Goal: Leave review/rating: Share an evaluation or opinion about a product, service, or content

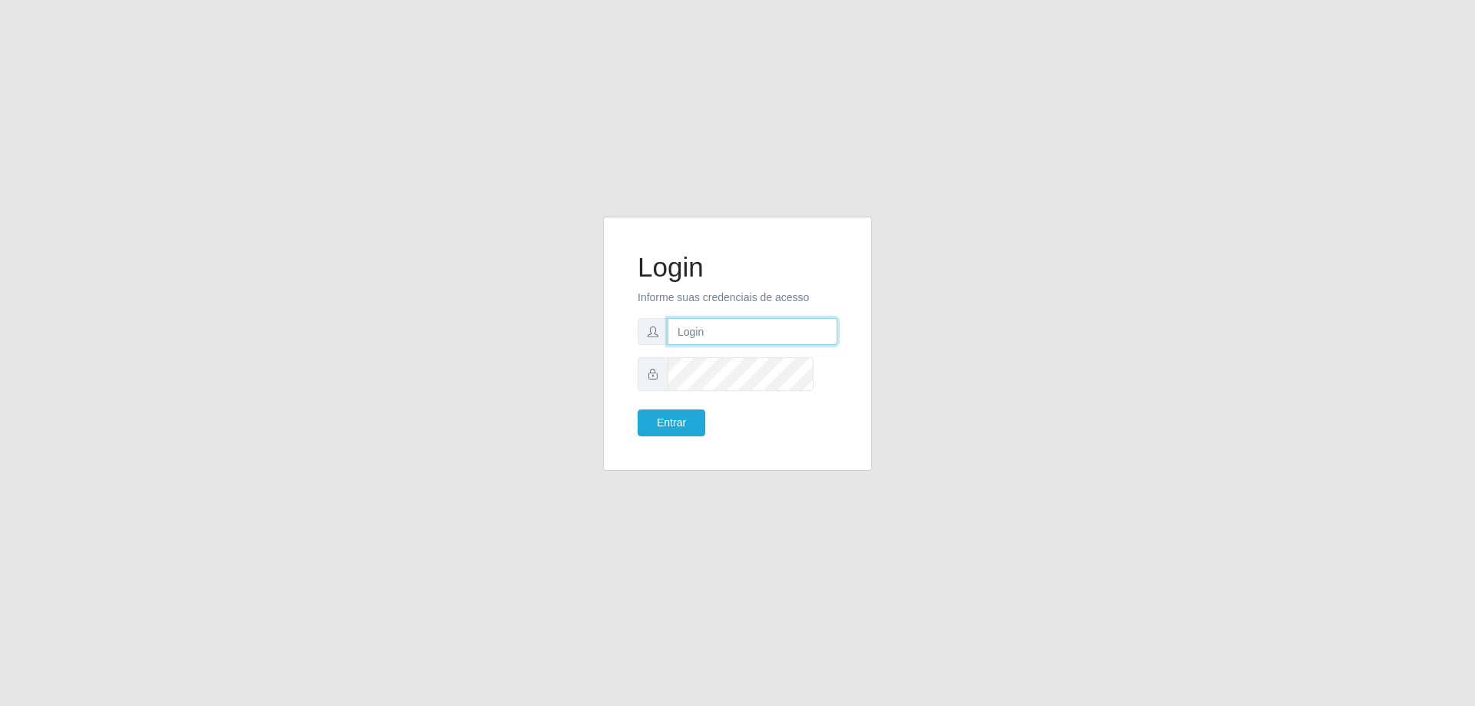
click at [771, 338] on input "text" at bounding box center [753, 331] width 170 height 27
type input "[PERSON_NAME][EMAIL_ADDRESS][DOMAIN_NAME]"
click at [638, 410] on button "Entrar" at bounding box center [672, 423] width 68 height 27
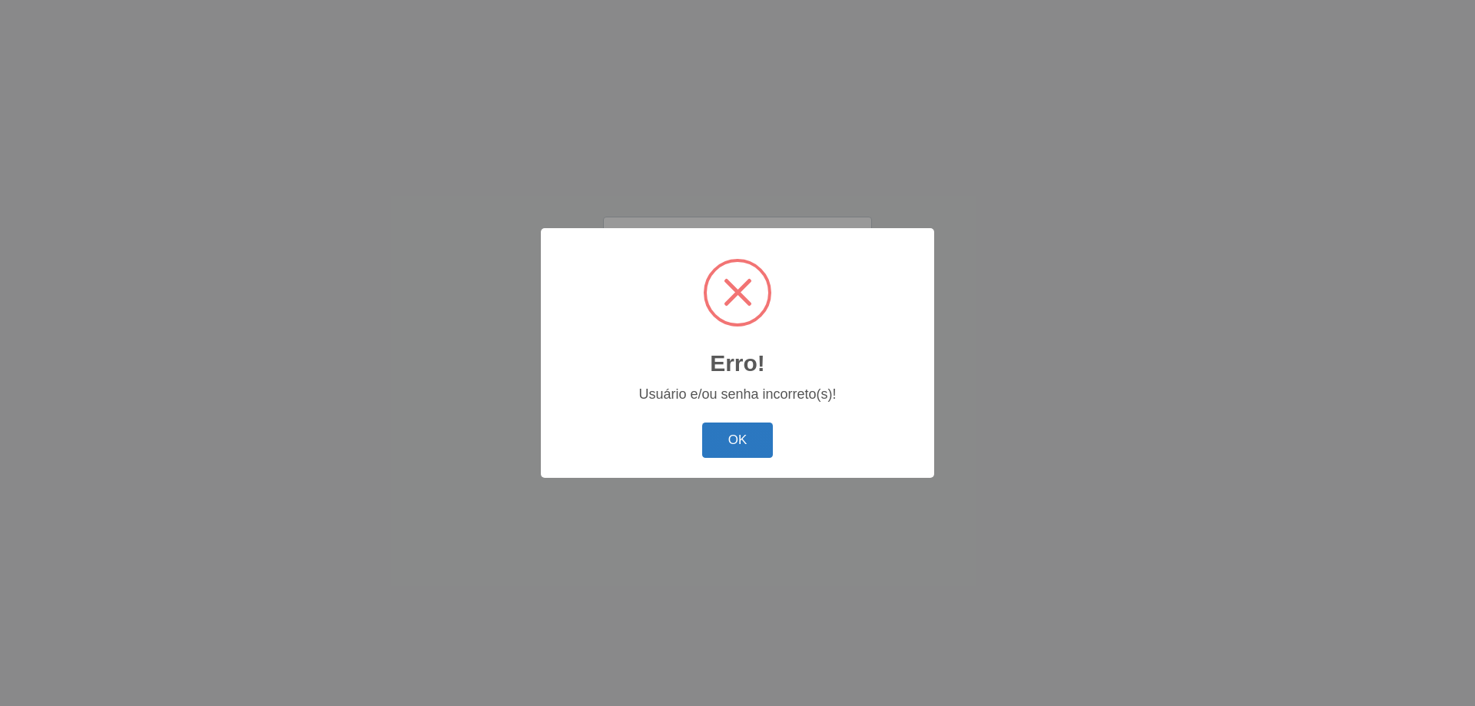
click at [735, 446] on button "OK" at bounding box center [737, 441] width 71 height 36
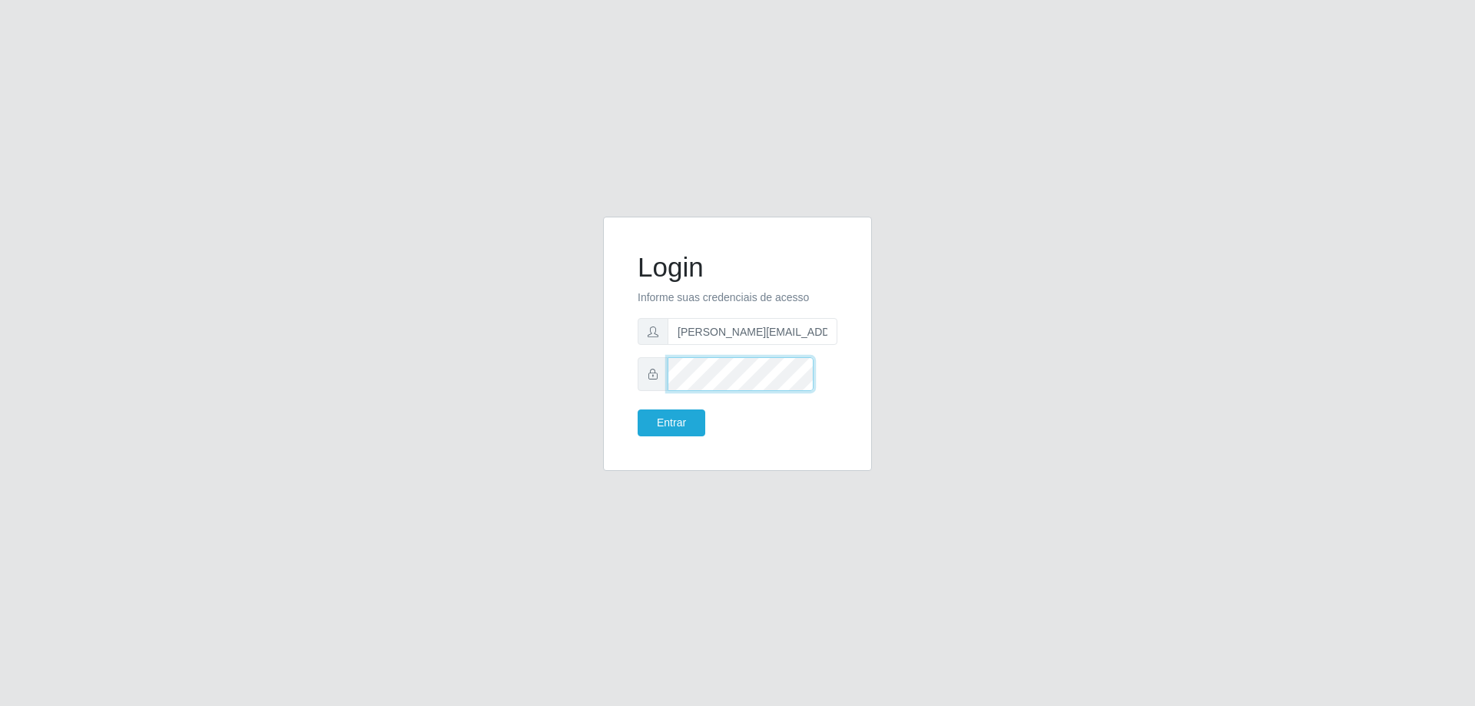
click at [638, 410] on button "Entrar" at bounding box center [672, 423] width 68 height 27
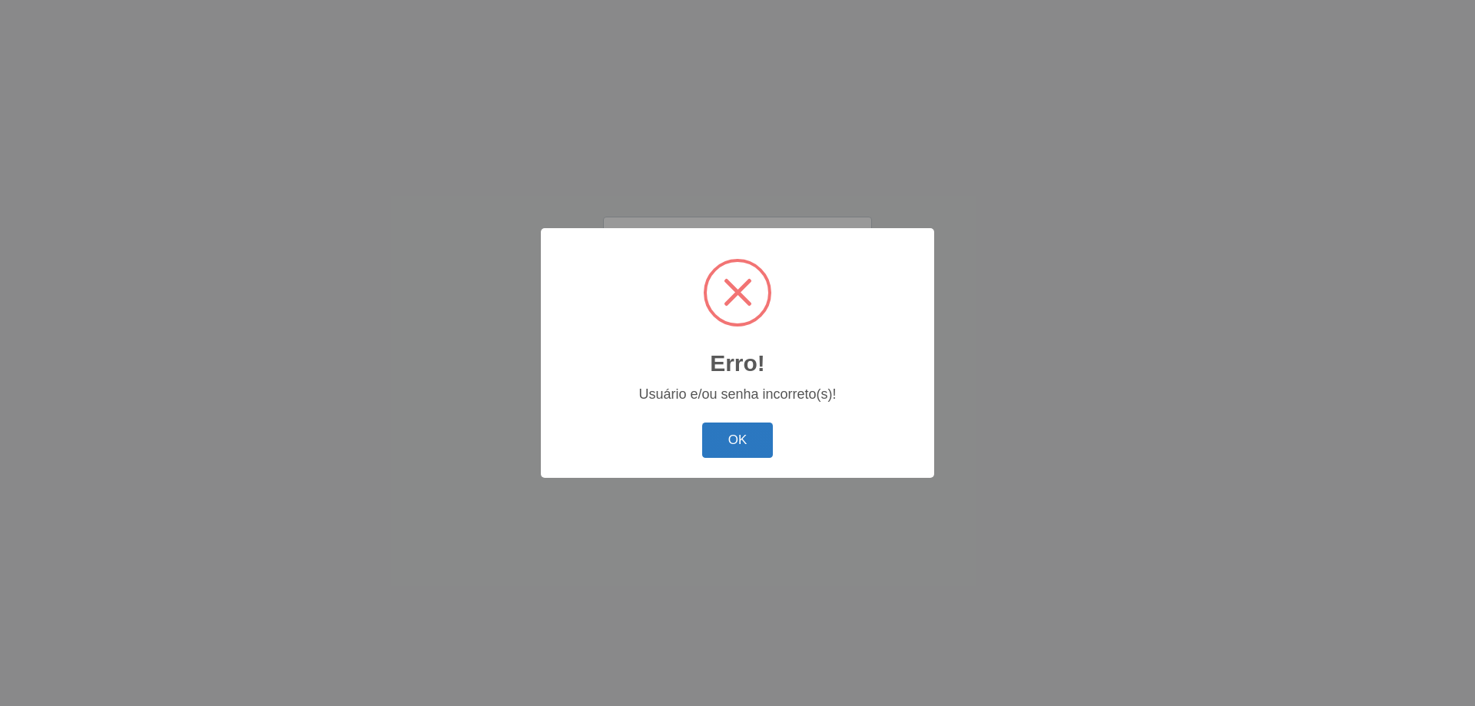
click at [728, 448] on button "OK" at bounding box center [737, 441] width 71 height 36
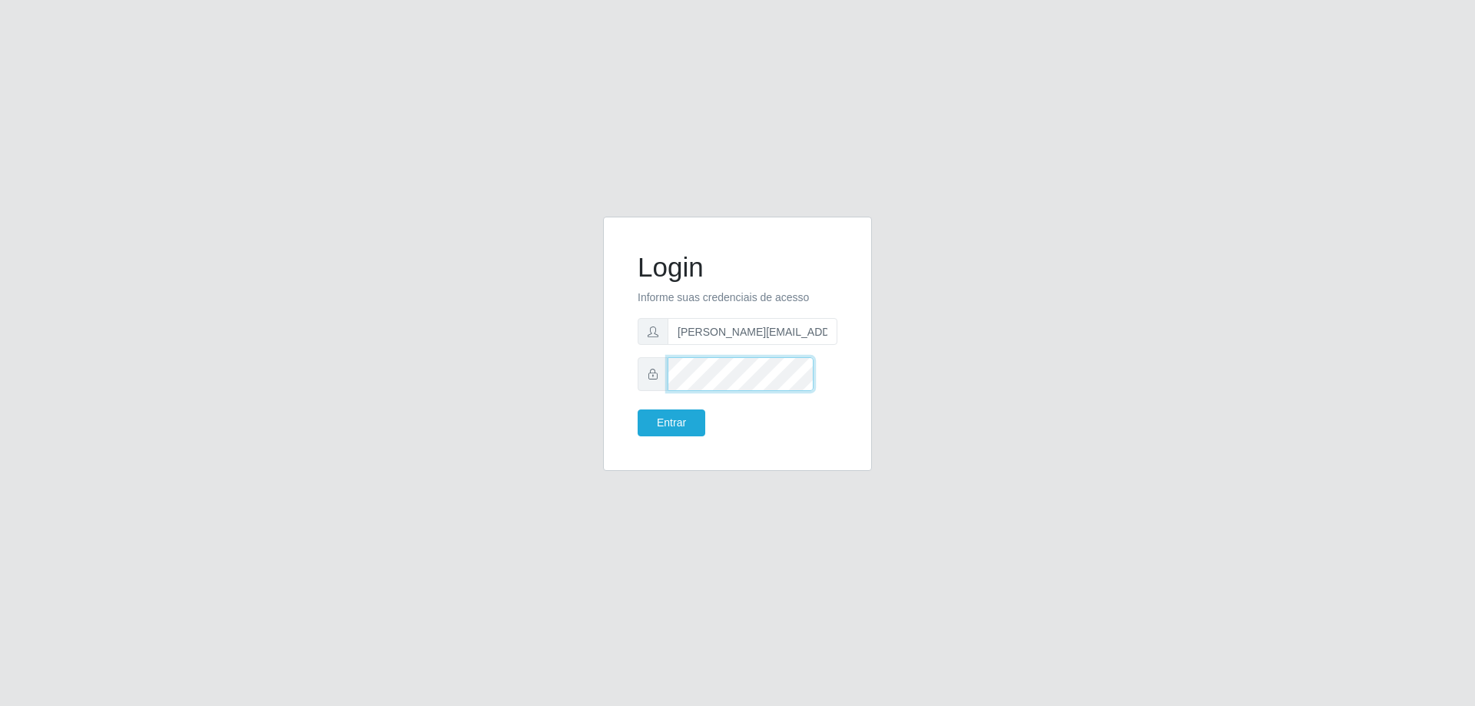
click at [675, 390] on div at bounding box center [738, 373] width 200 height 33
click at [638, 410] on button "Entrar" at bounding box center [672, 423] width 68 height 27
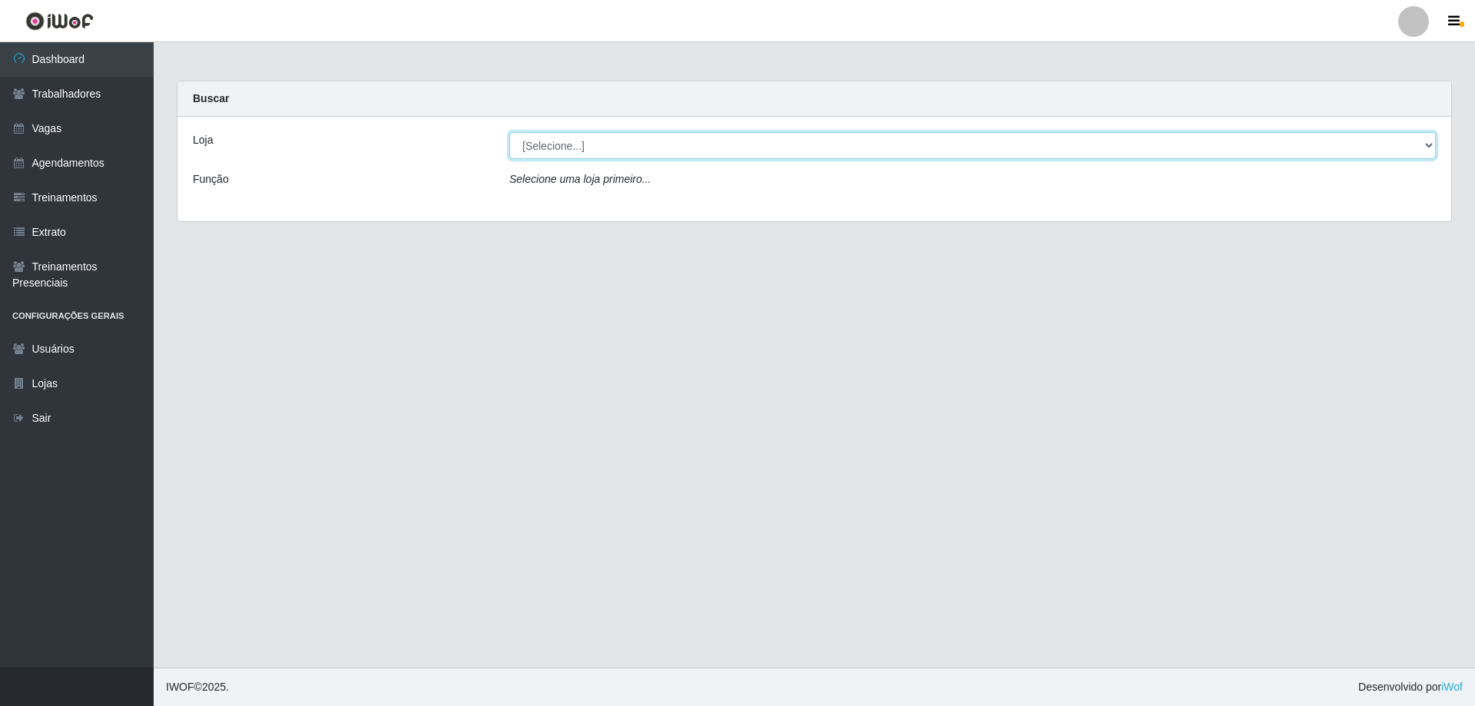
drag, startPoint x: 588, startPoint y: 164, endPoint x: 589, endPoint y: 172, distance: 7.7
click at [588, 159] on select "[Selecione...] [GEOGRAPHIC_DATA] - [GEOGRAPHIC_DATA]" at bounding box center [972, 145] width 927 height 27
select select "524"
click at [511, 144] on select "[Selecione...] [GEOGRAPHIC_DATA] - [GEOGRAPHIC_DATA]" at bounding box center [972, 145] width 927 height 27
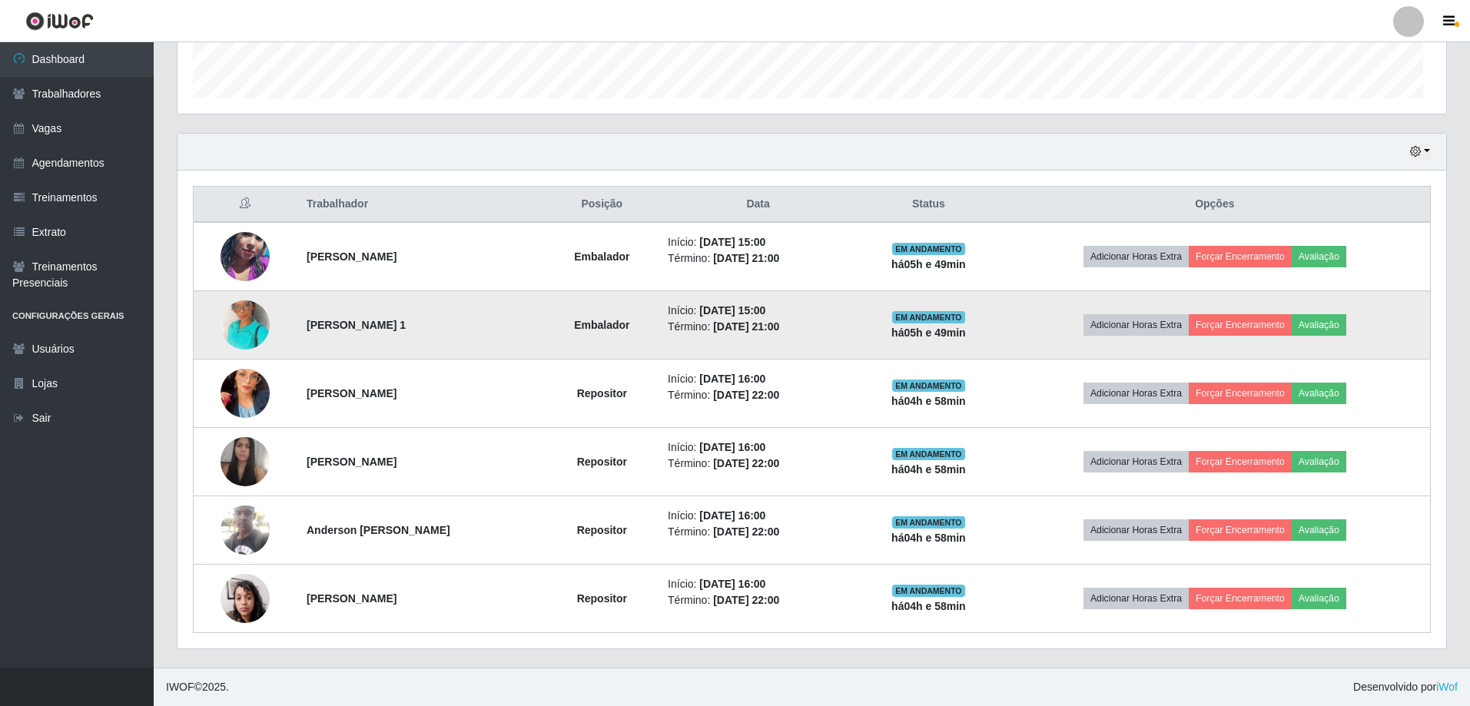
scroll to position [606, 0]
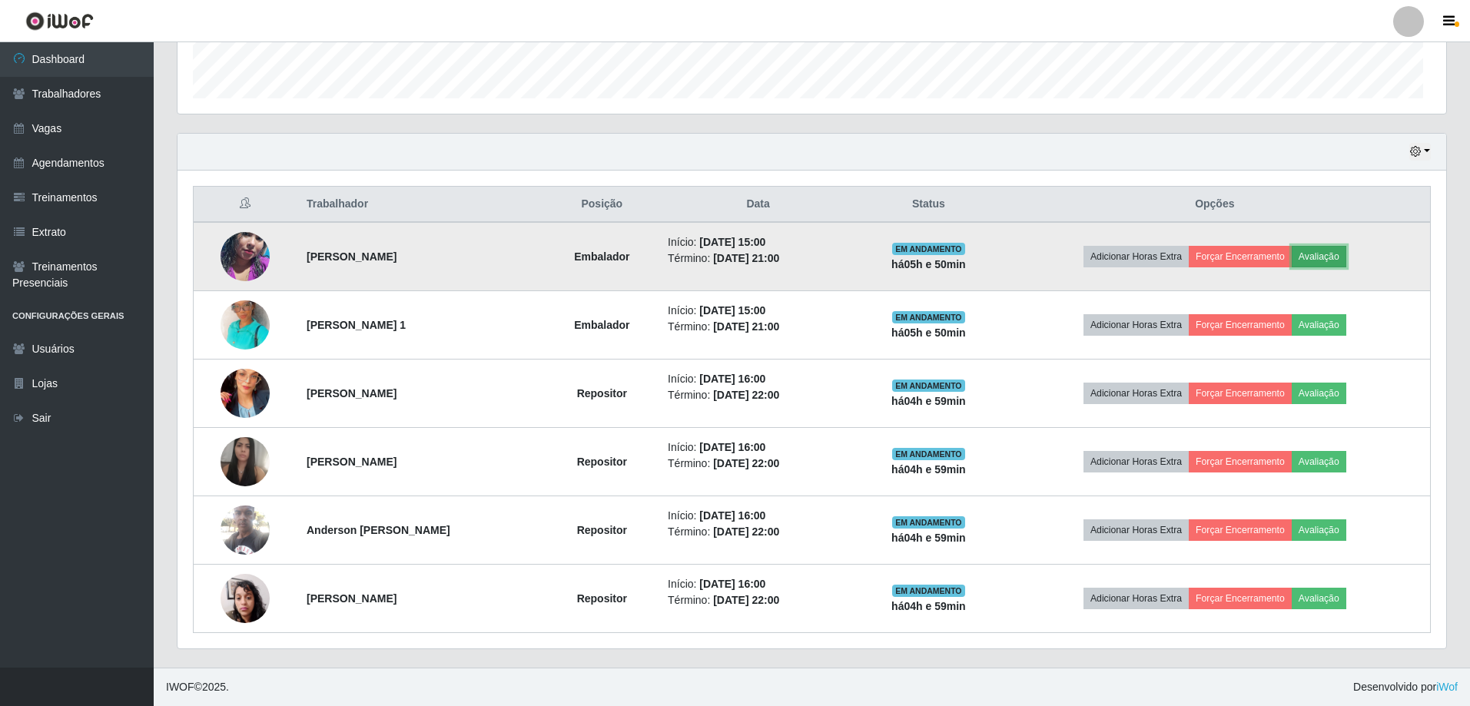
click at [1340, 246] on button "Avaliação" at bounding box center [1319, 257] width 55 height 22
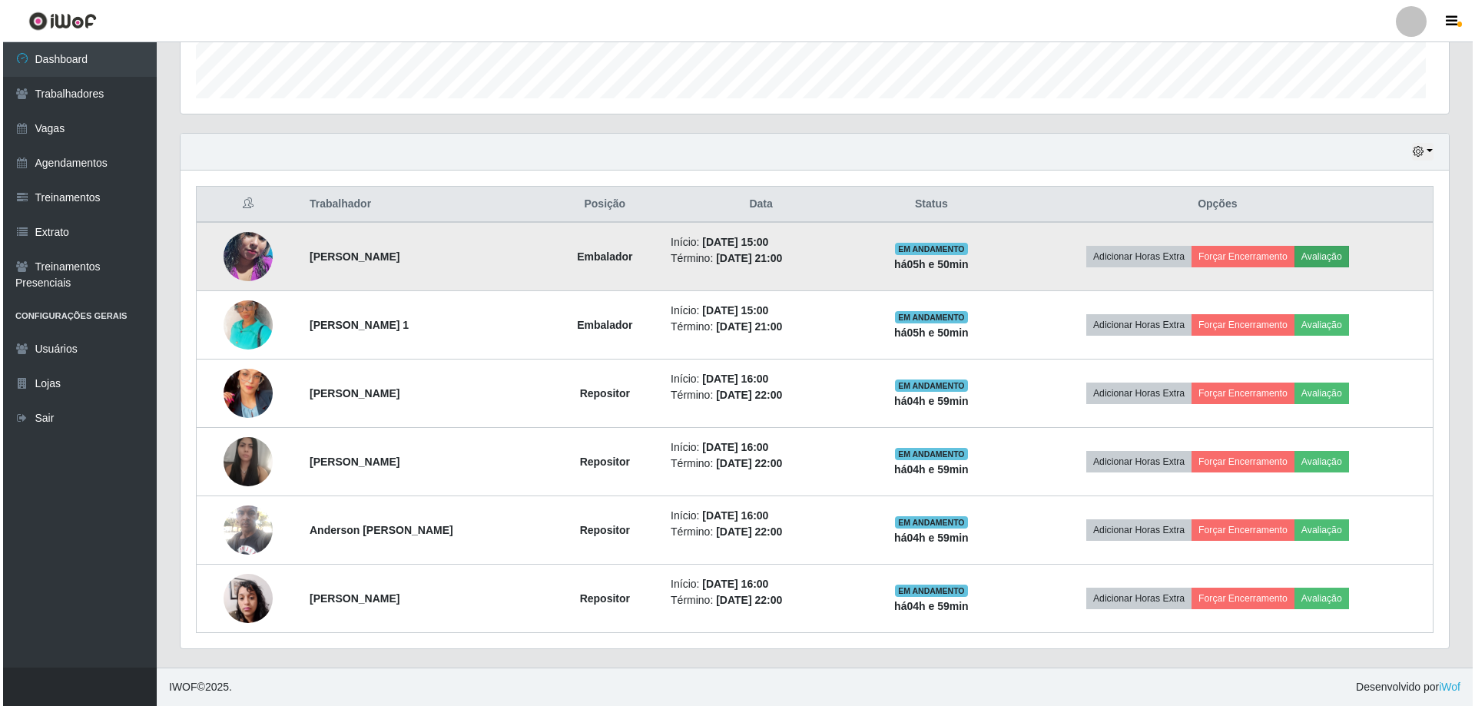
scroll to position [334, 1263]
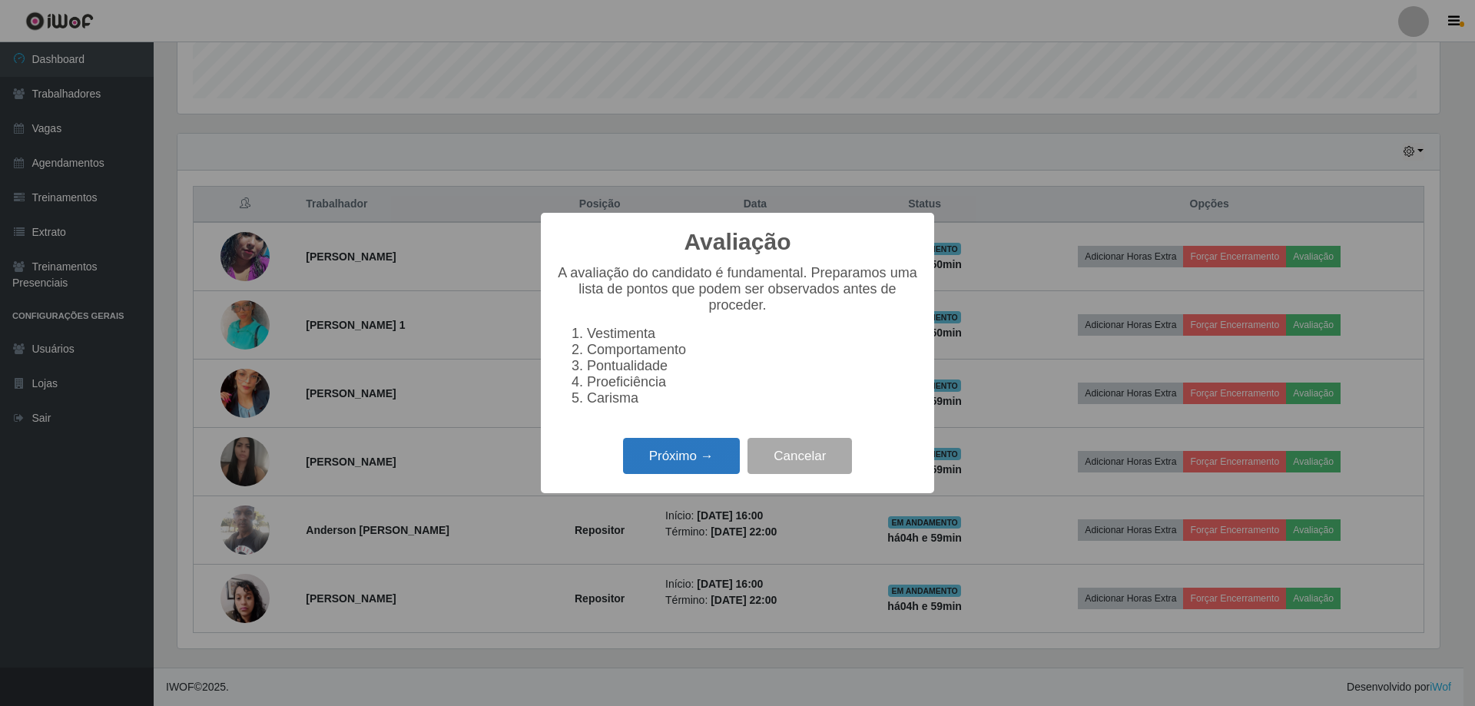
click at [695, 474] on button "Próximo →" at bounding box center [681, 456] width 117 height 36
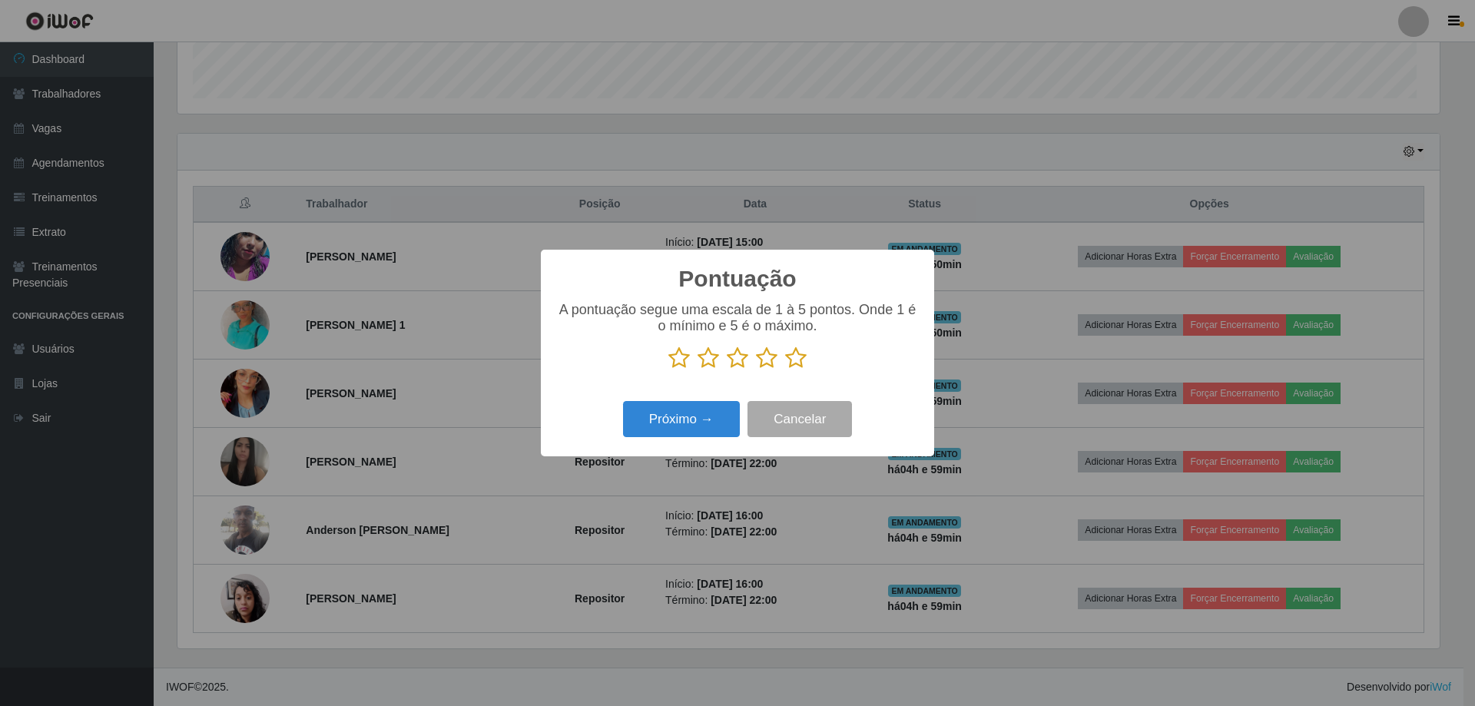
click at [801, 360] on icon at bounding box center [796, 358] width 22 height 23
click at [785, 370] on input "radio" at bounding box center [785, 370] width 0 height 0
click at [675, 433] on button "Próximo →" at bounding box center [681, 419] width 117 height 36
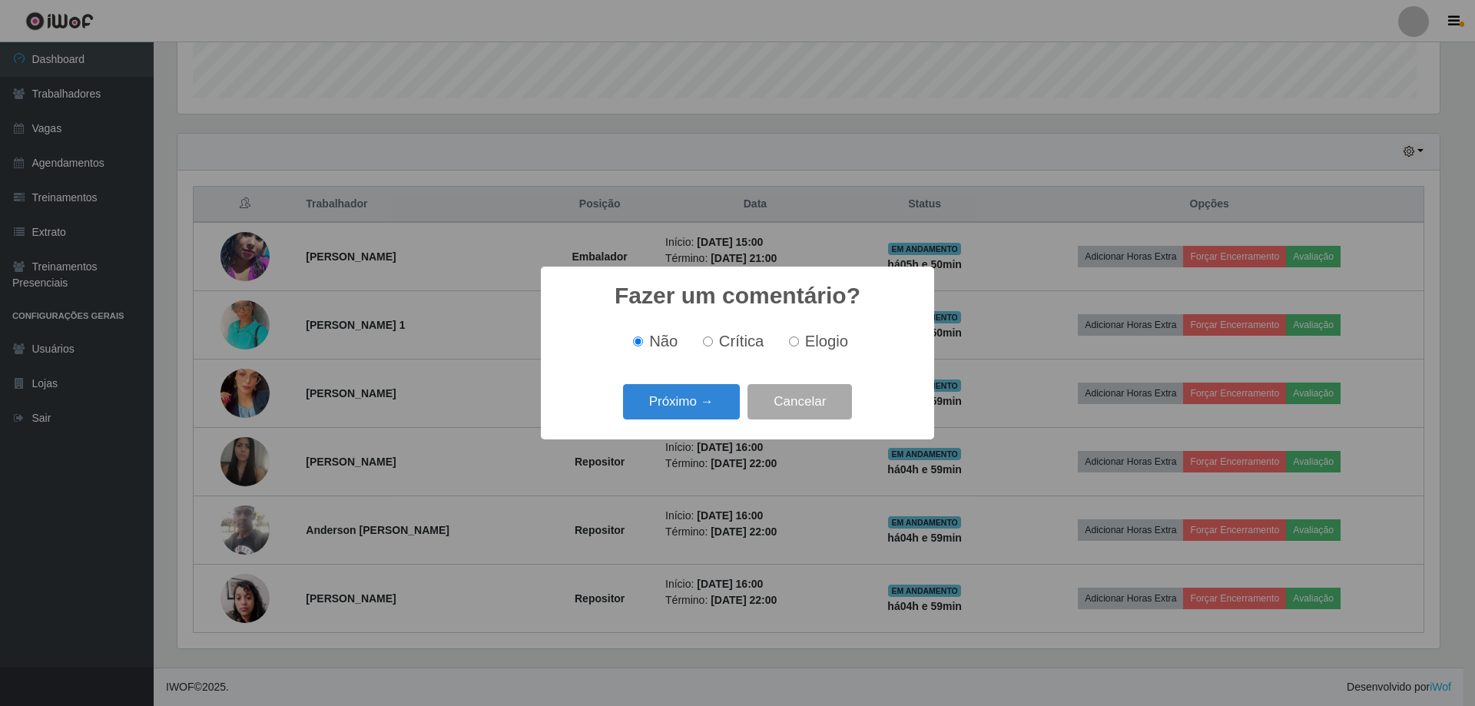
click at [813, 346] on label "Elogio" at bounding box center [815, 342] width 65 height 18
click at [799, 346] on input "Elogio" at bounding box center [794, 342] width 10 height 10
radio input "true"
click at [688, 417] on button "Próximo →" at bounding box center [681, 402] width 117 height 36
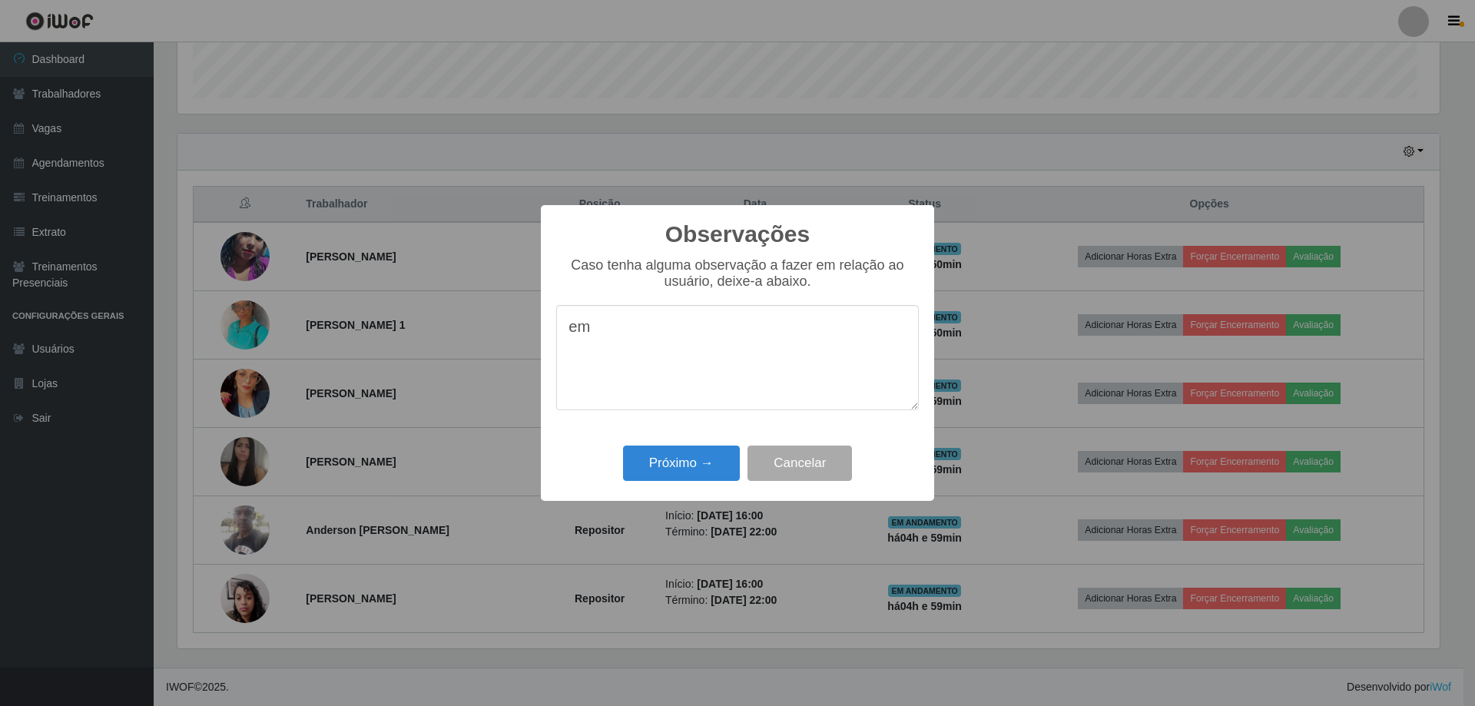
type textarea "e"
click at [556, 324] on textarea "protiva" at bounding box center [737, 357] width 363 height 105
click at [624, 330] on textarea "proativa" at bounding box center [737, 357] width 363 height 105
type textarea "proativa dedicada educada"
click at [628, 482] on button "Próximo →" at bounding box center [681, 464] width 117 height 36
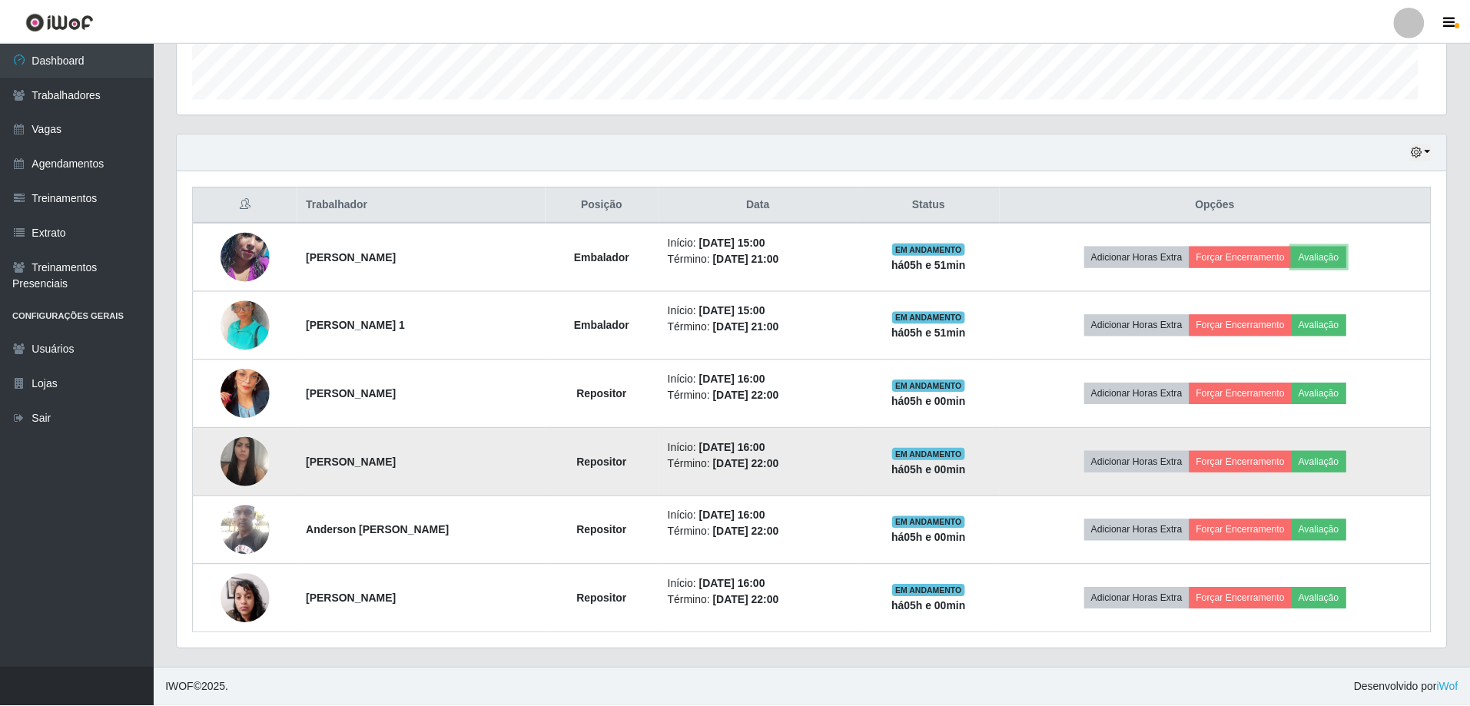
scroll to position [334, 1269]
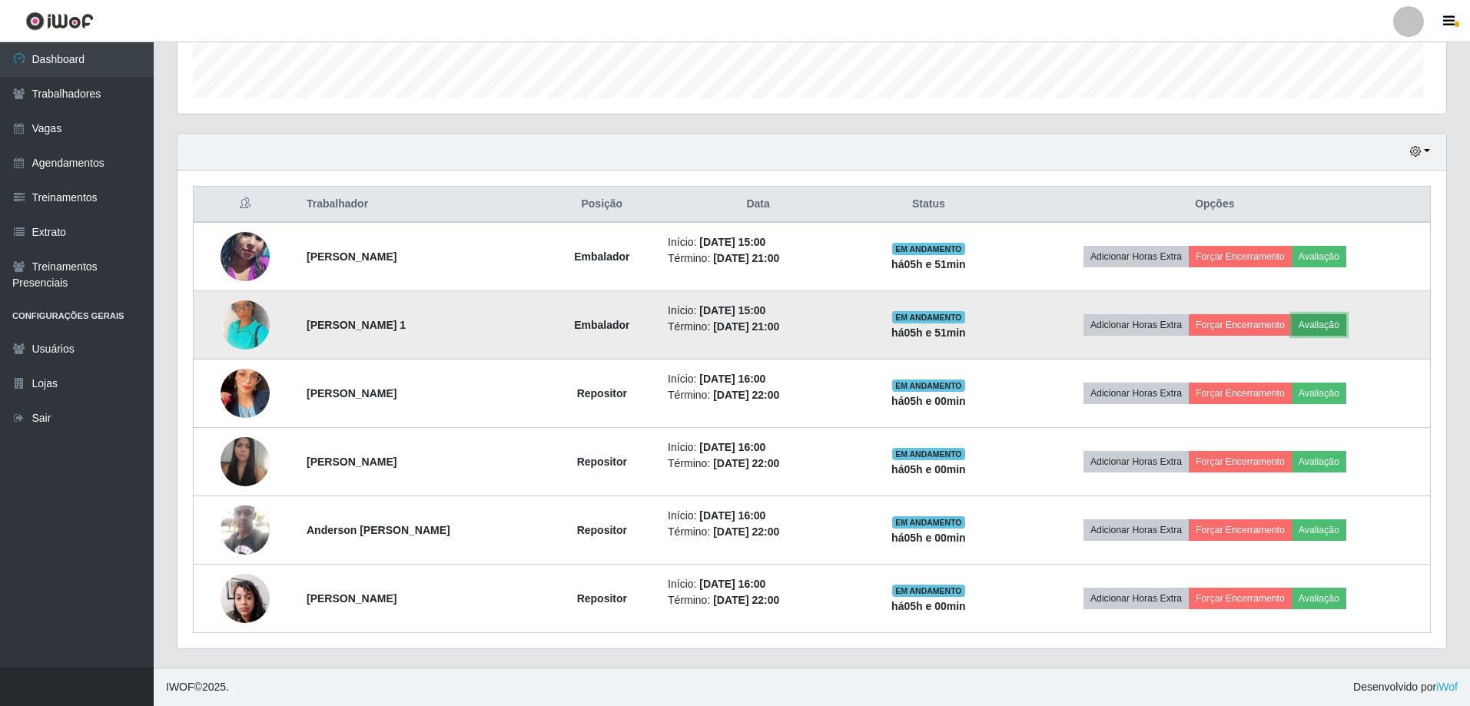
click at [1346, 314] on button "Avaliação" at bounding box center [1319, 325] width 55 height 22
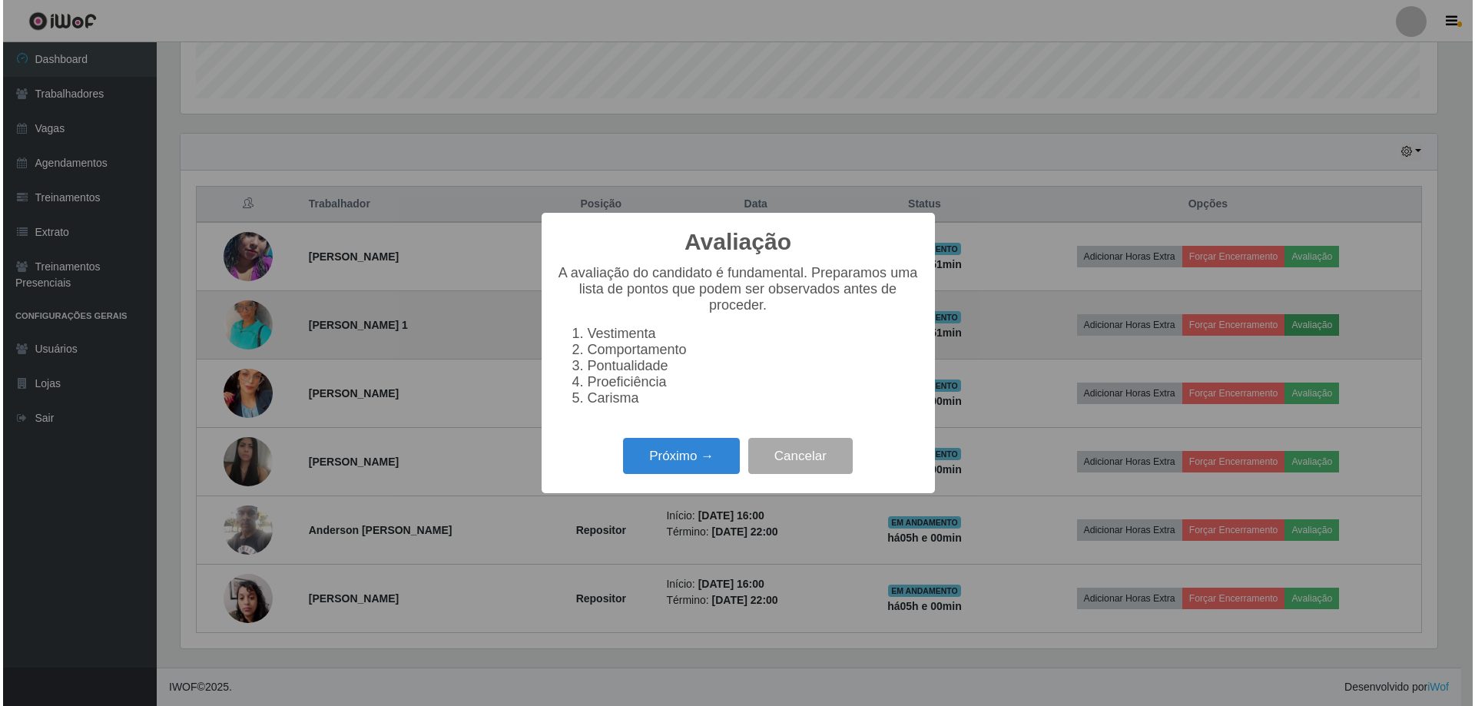
scroll to position [334, 1263]
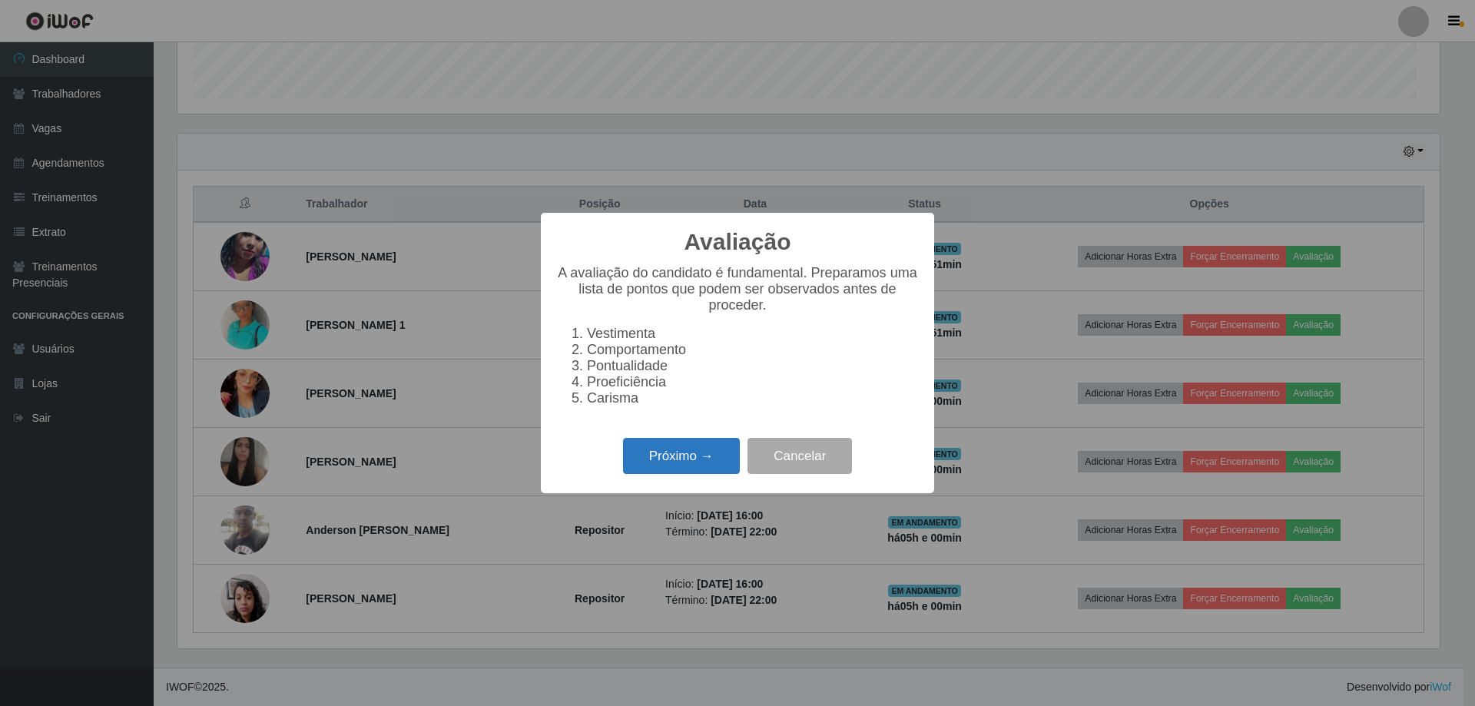
click at [696, 474] on button "Próximo →" at bounding box center [681, 456] width 117 height 36
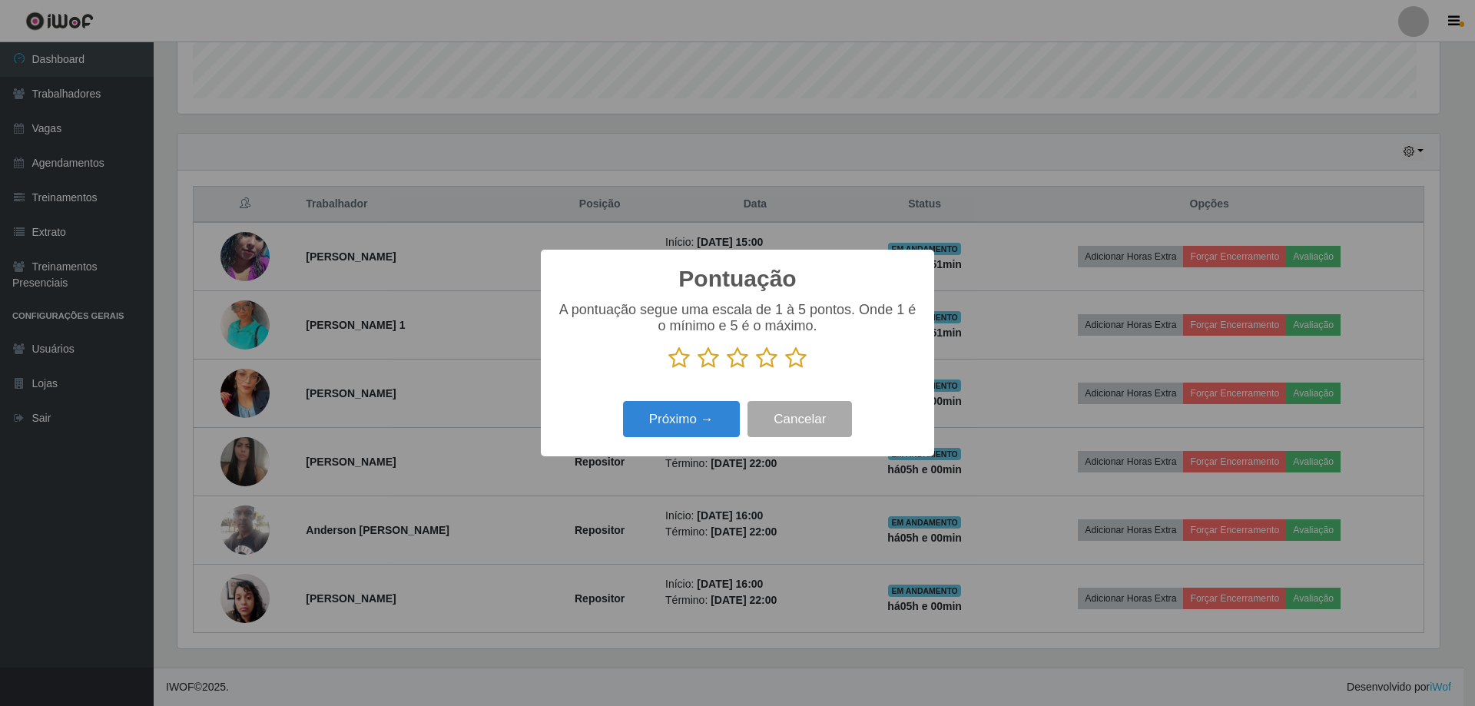
scroll to position [768111, 767181]
click at [798, 361] on icon at bounding box center [796, 358] width 22 height 23
click at [785, 370] on input "radio" at bounding box center [785, 370] width 0 height 0
click at [685, 437] on button "Próximo →" at bounding box center [681, 419] width 117 height 36
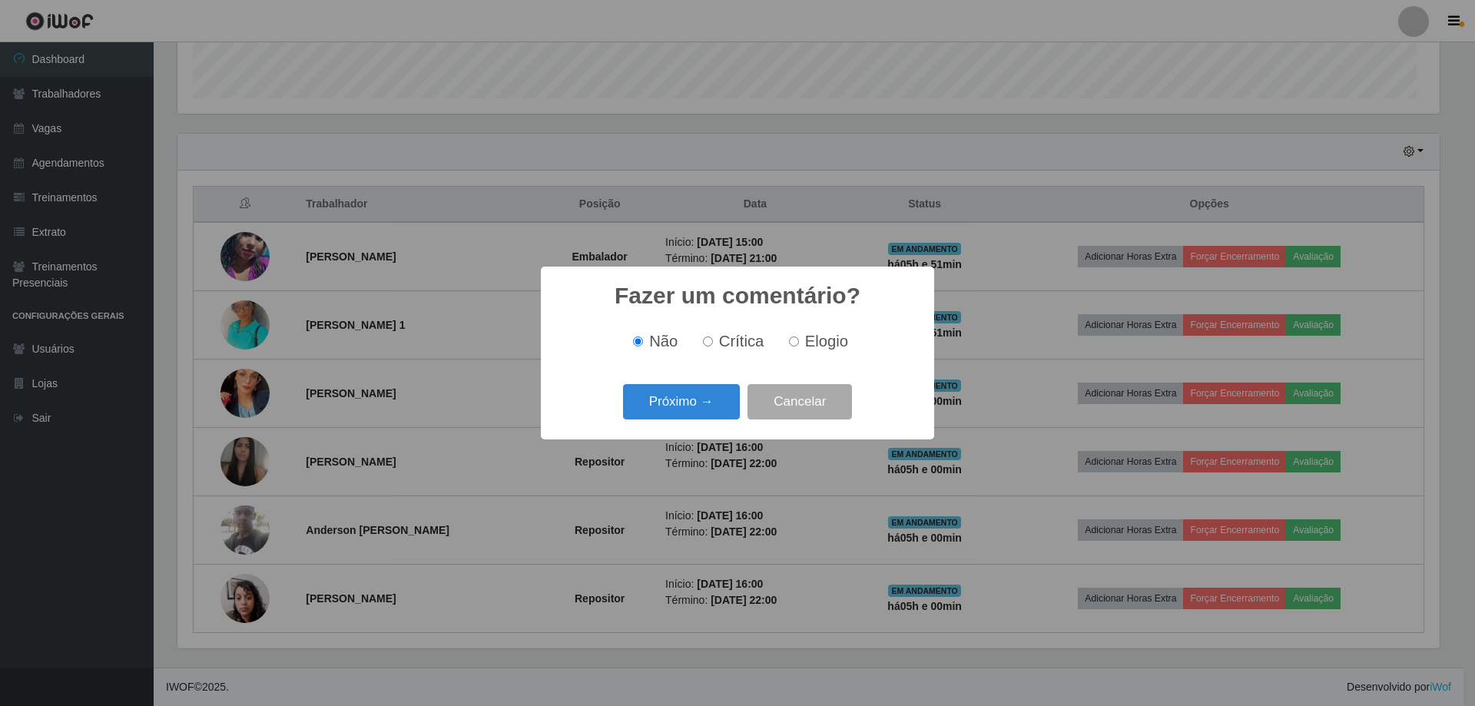
drag, startPoint x: 816, startPoint y: 340, endPoint x: 801, endPoint y: 376, distance: 39.3
click at [816, 340] on label "Elogio" at bounding box center [815, 342] width 65 height 18
click at [799, 340] on input "Elogio" at bounding box center [794, 342] width 10 height 10
radio input "true"
click at [697, 412] on button "Próximo →" at bounding box center [681, 402] width 117 height 36
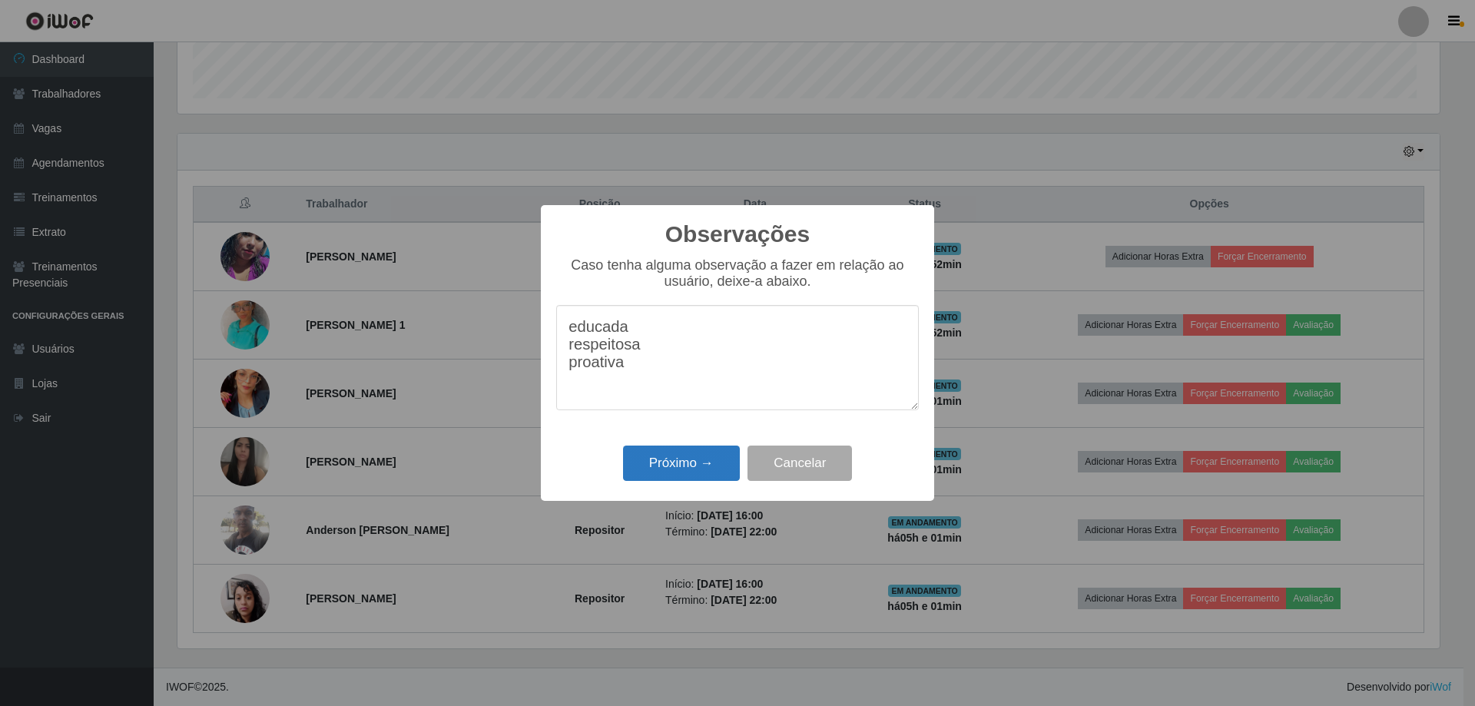
type textarea "educada respeitosa proativa"
click at [704, 482] on button "Próximo →" at bounding box center [681, 464] width 117 height 36
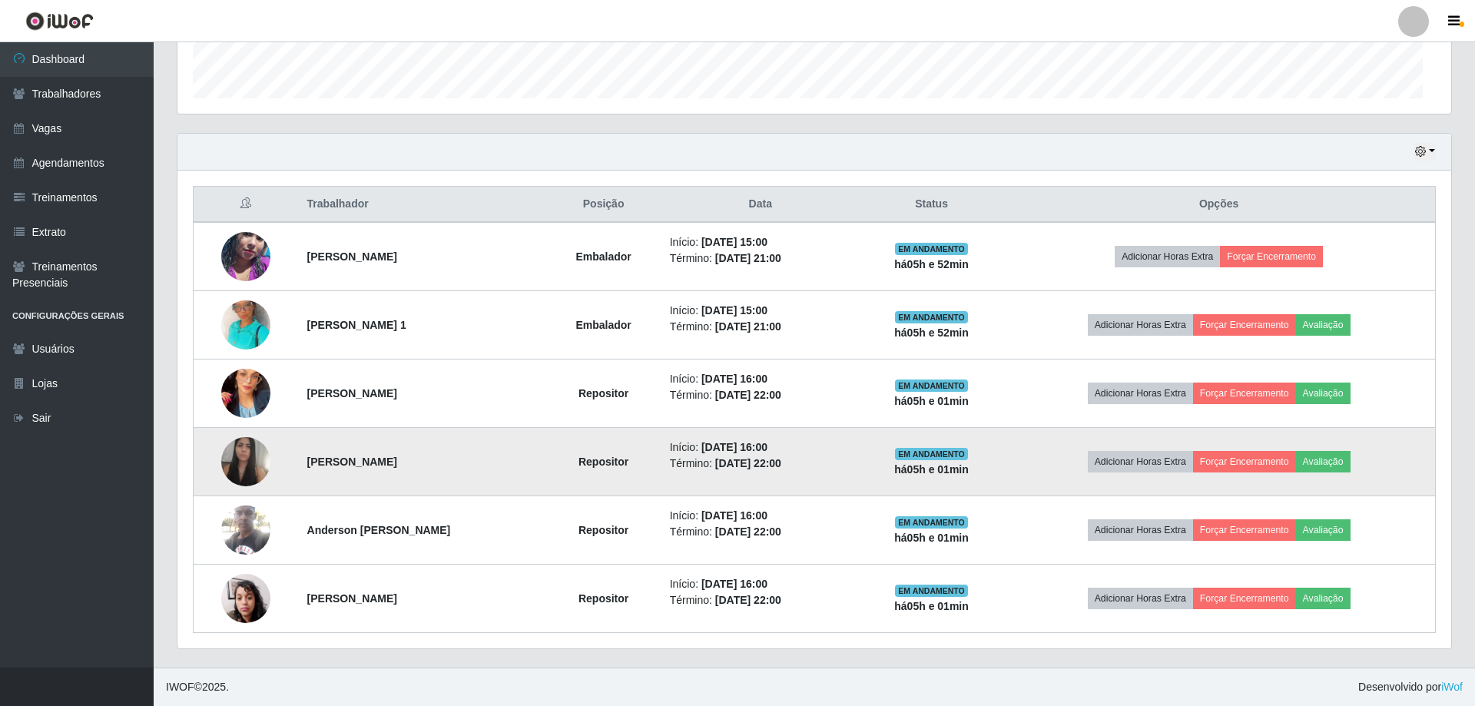
scroll to position [334, 1269]
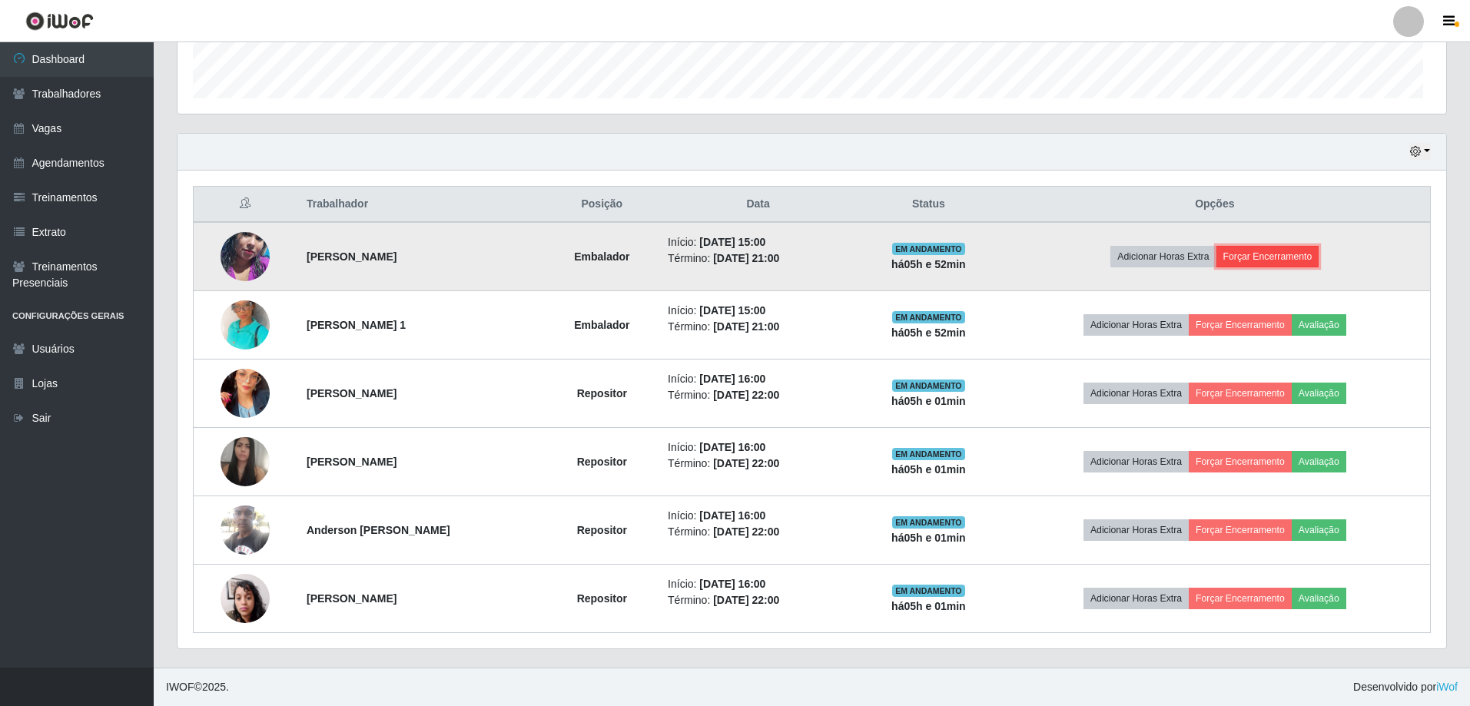
click at [1303, 246] on button "Forçar Encerramento" at bounding box center [1267, 257] width 103 height 22
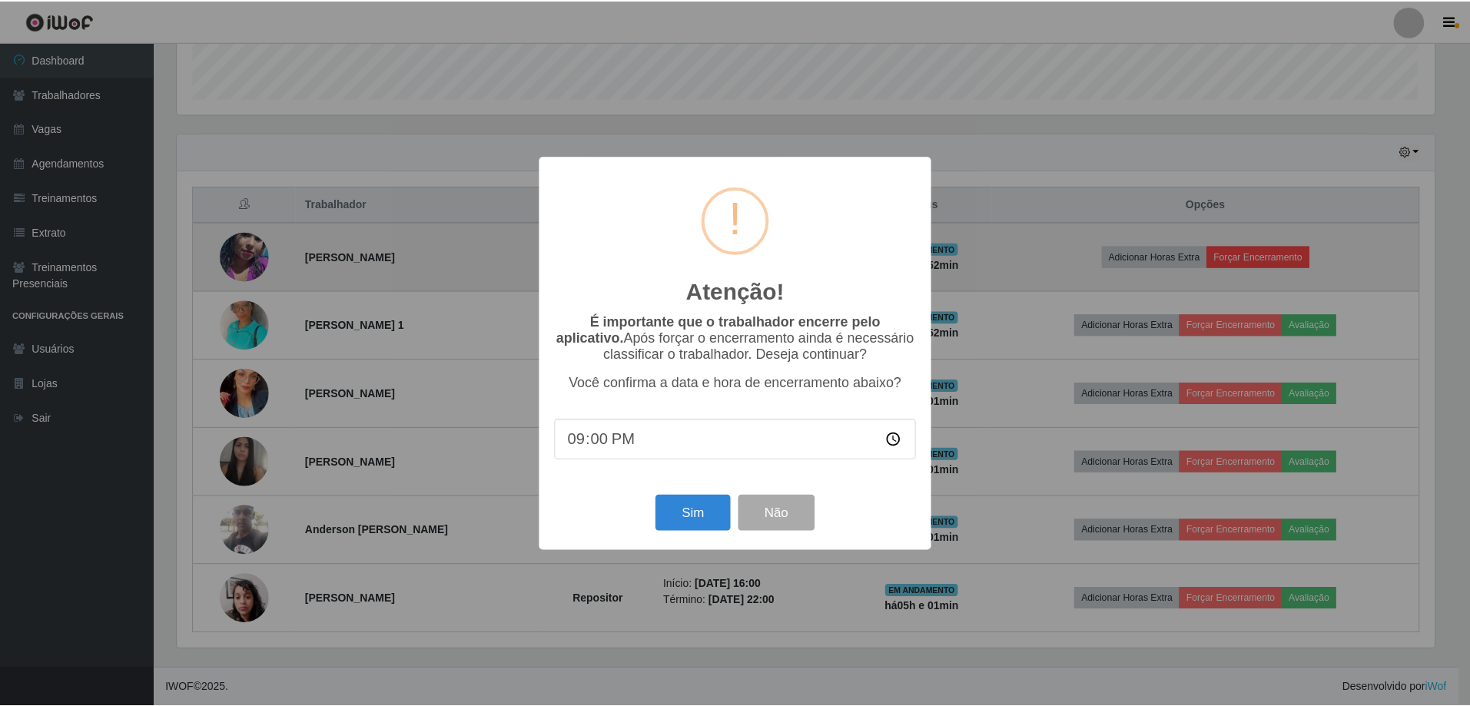
scroll to position [334, 1263]
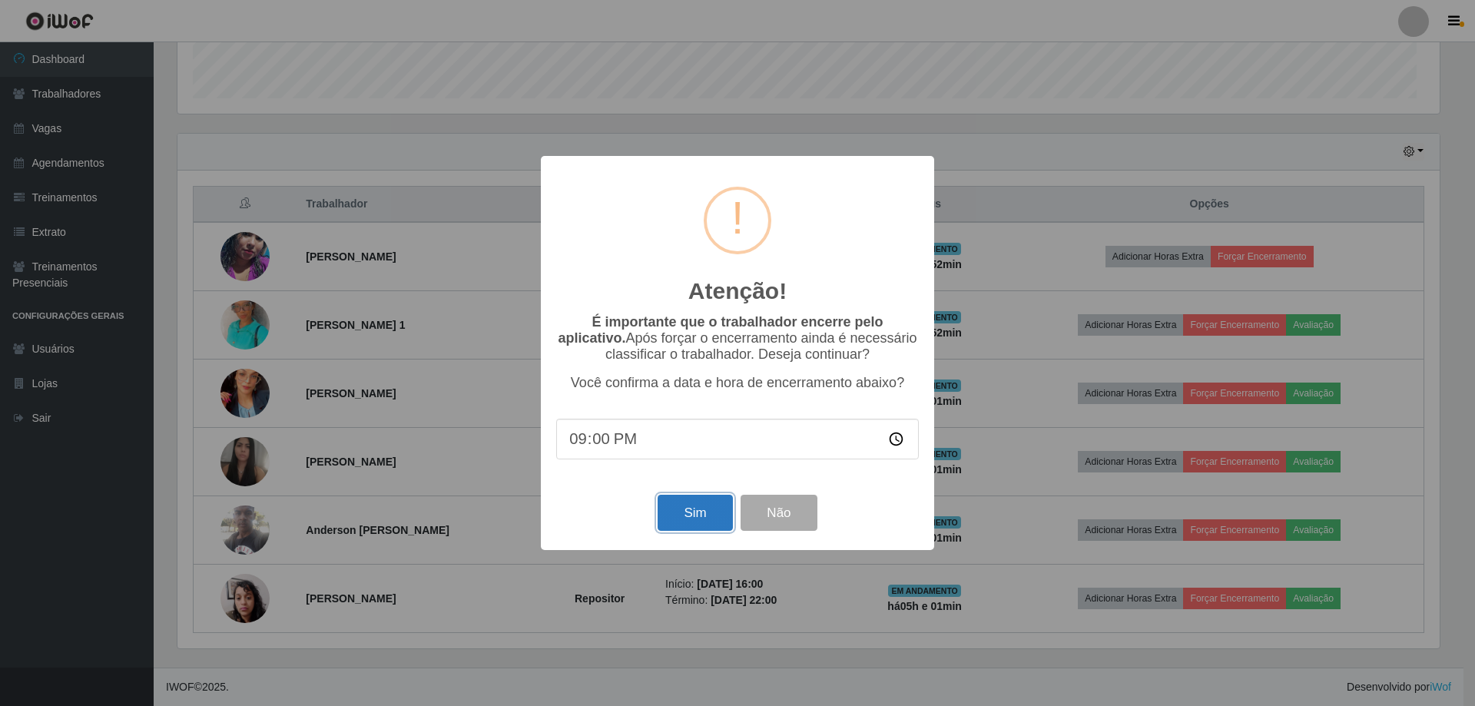
click at [685, 531] on button "Sim" at bounding box center [695, 513] width 75 height 36
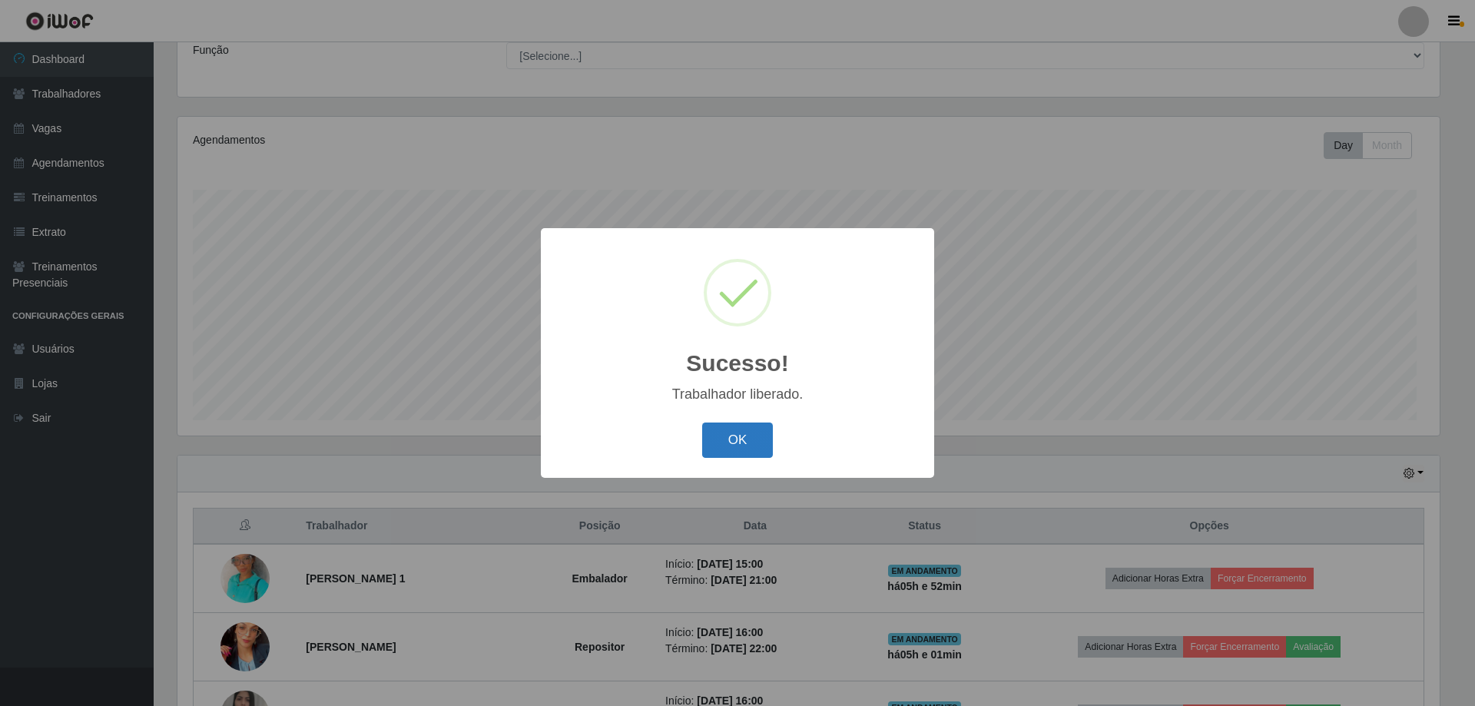
click at [755, 453] on button "OK" at bounding box center [737, 441] width 71 height 36
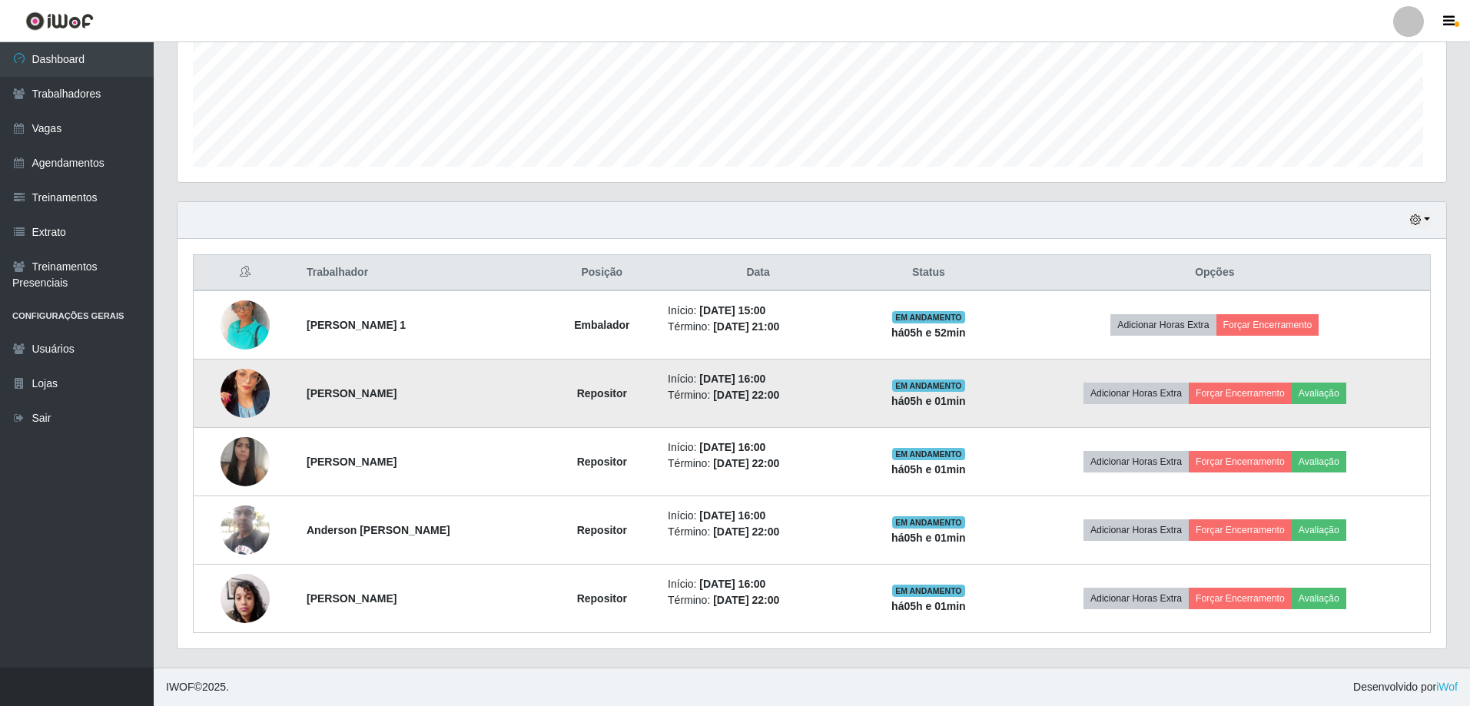
scroll to position [436, 0]
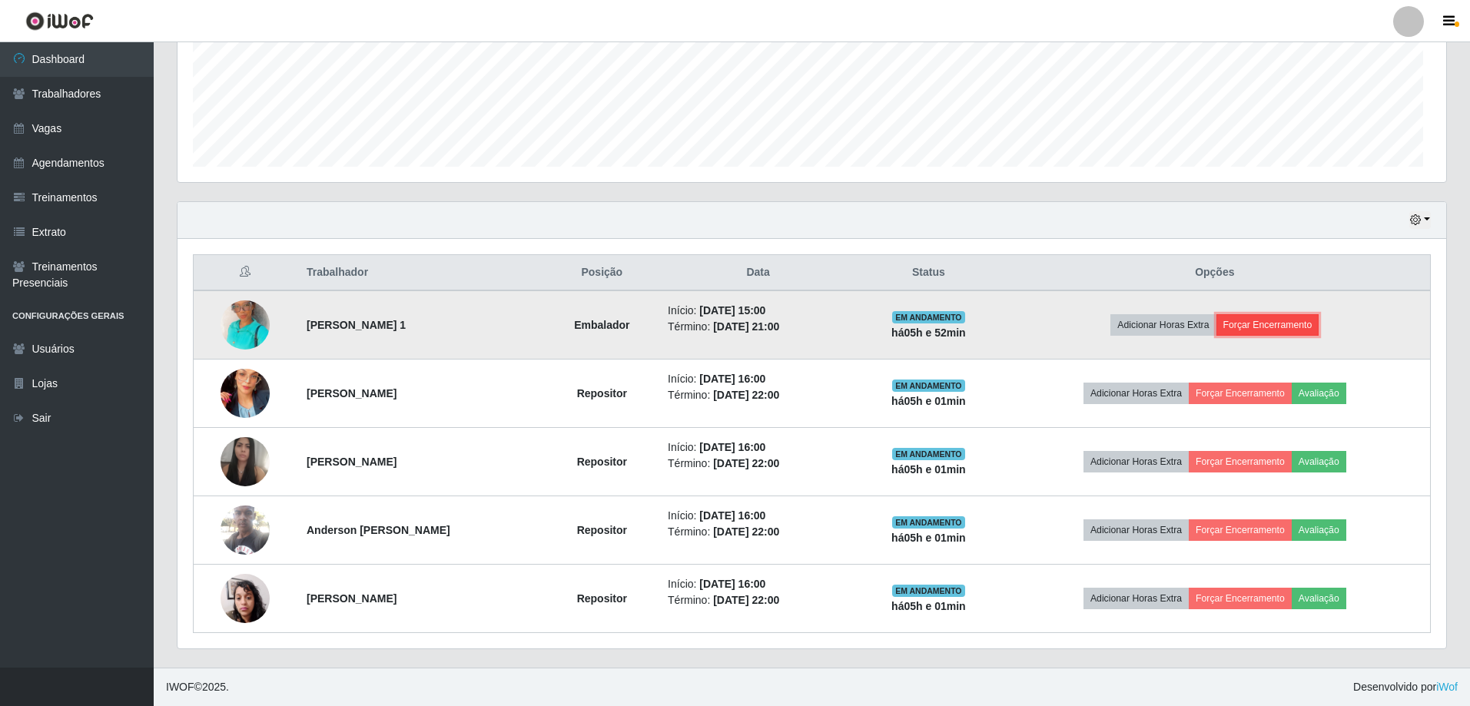
click at [1266, 336] on button "Forçar Encerramento" at bounding box center [1267, 325] width 103 height 22
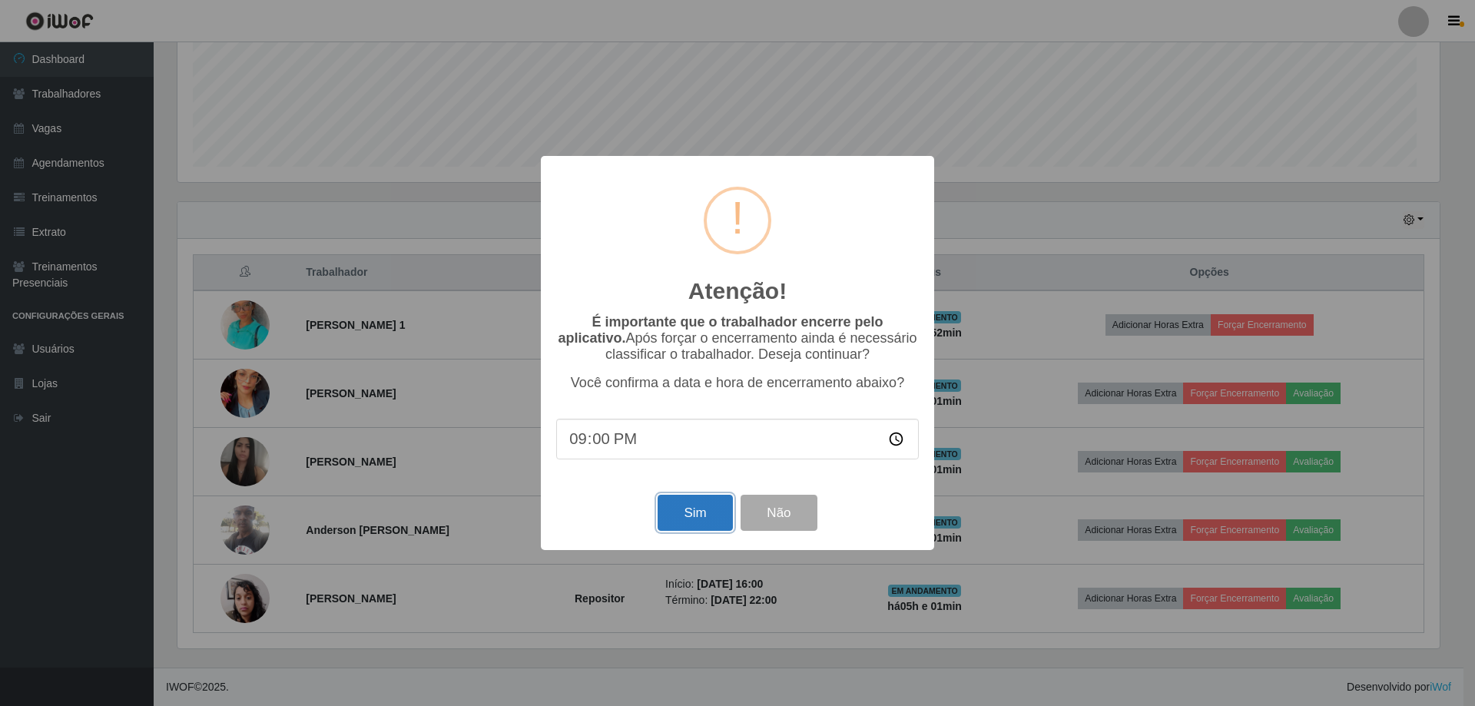
click at [693, 531] on button "Sim" at bounding box center [695, 513] width 75 height 36
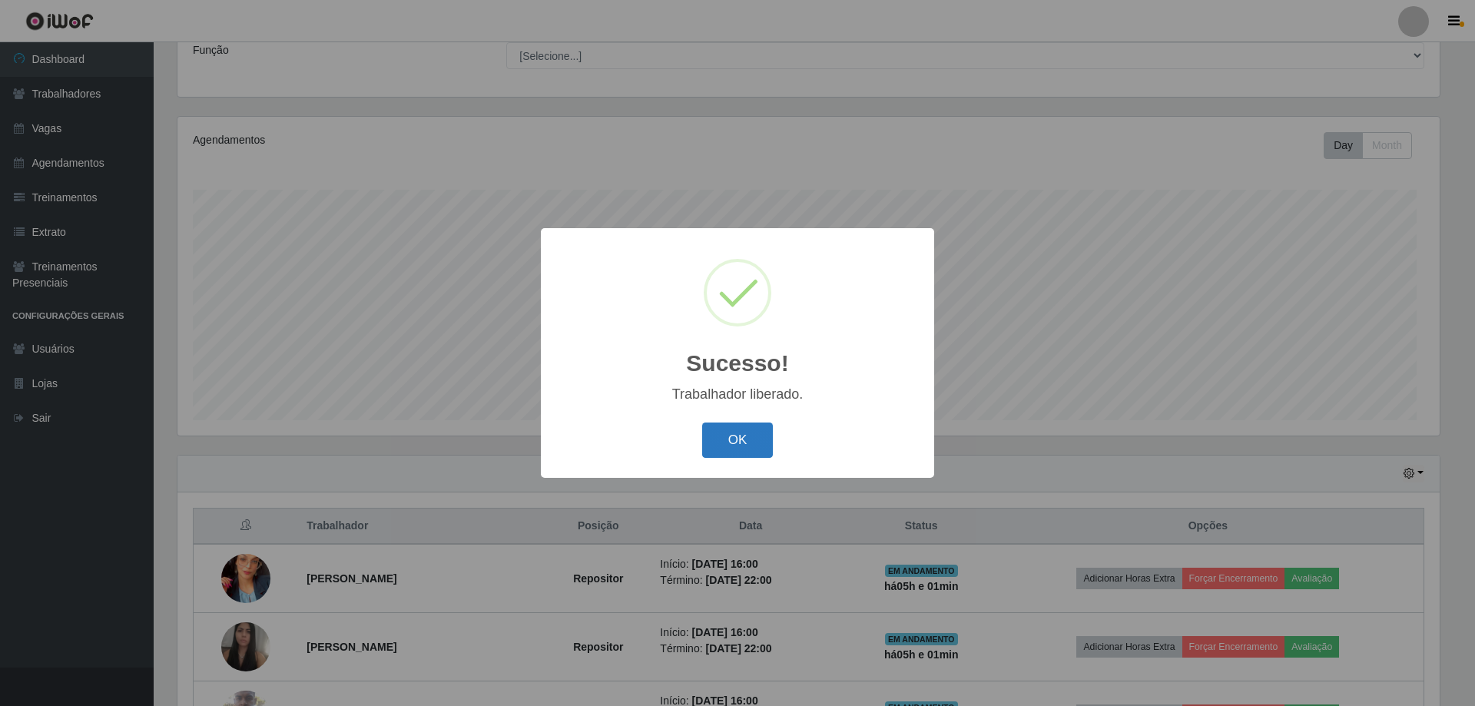
click at [755, 459] on button "OK" at bounding box center [737, 441] width 71 height 36
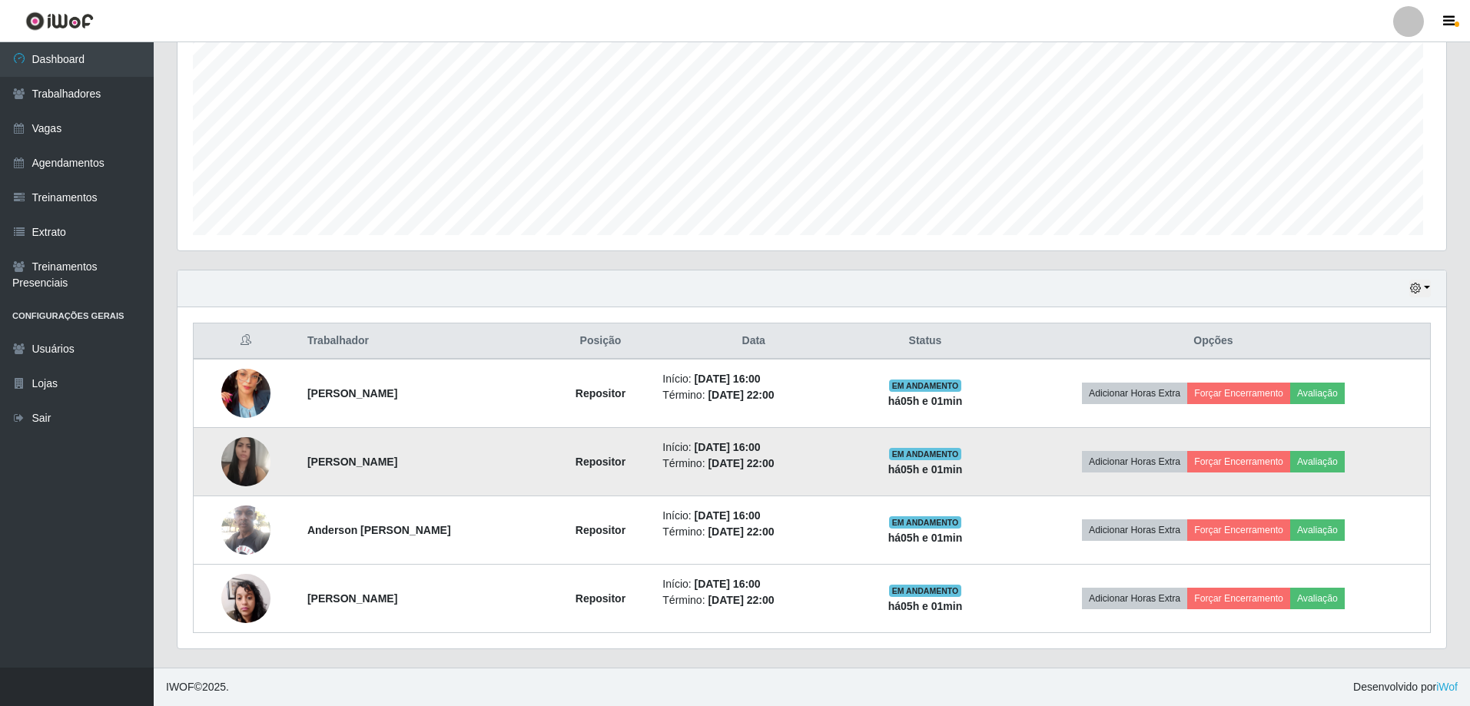
scroll to position [447, 0]
